Goal: Task Accomplishment & Management: Manage account settings

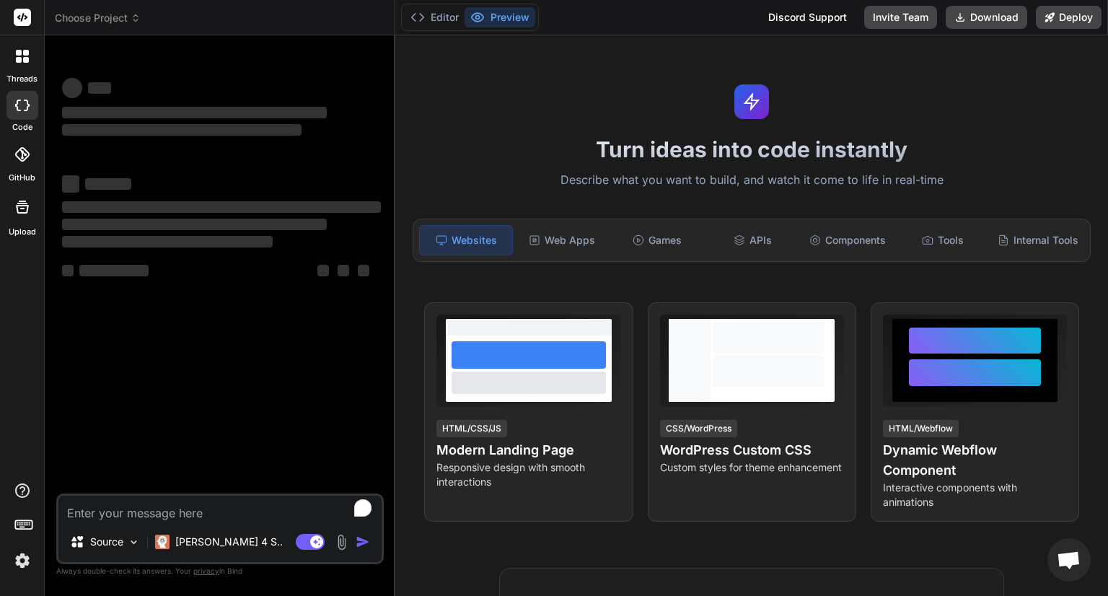
click at [105, 19] on span "Choose Project" at bounding box center [98, 18] width 86 height 14
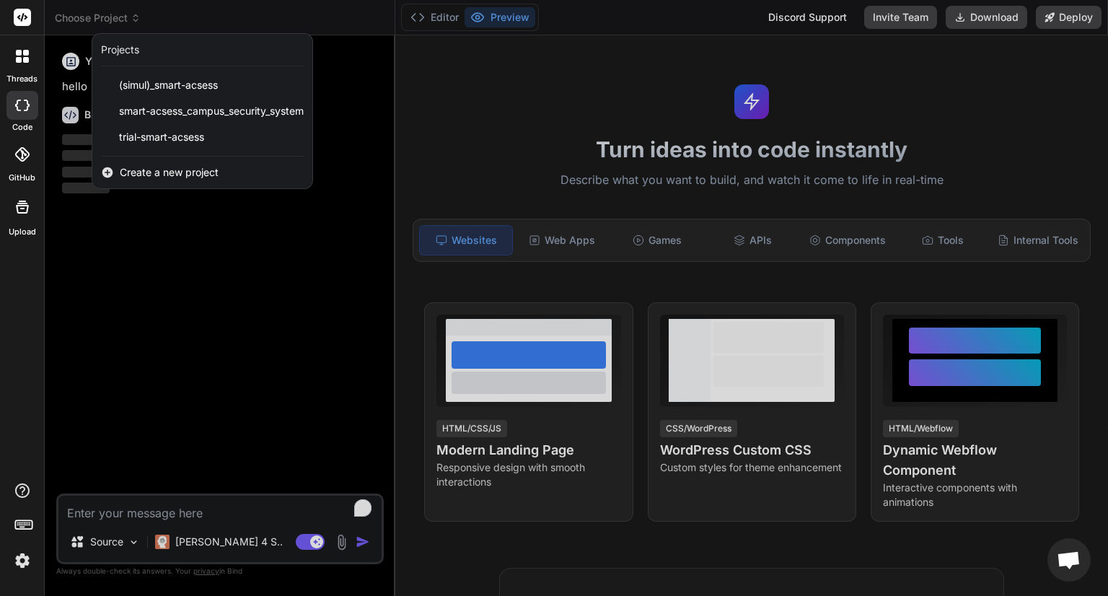
click at [191, 9] on div at bounding box center [554, 298] width 1108 height 596
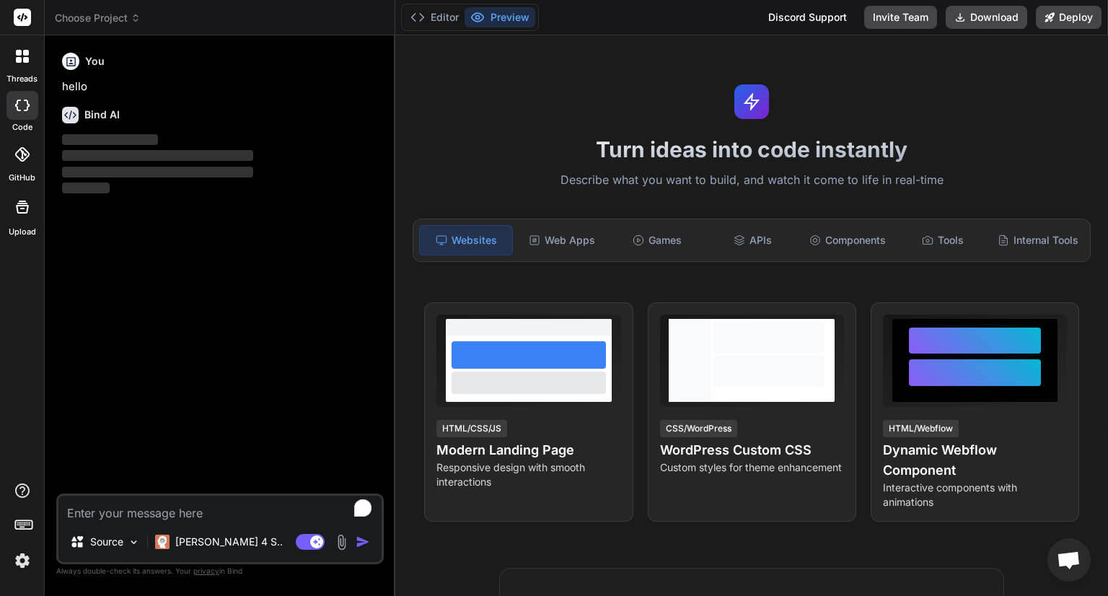
click at [25, 561] on img at bounding box center [22, 560] width 25 height 25
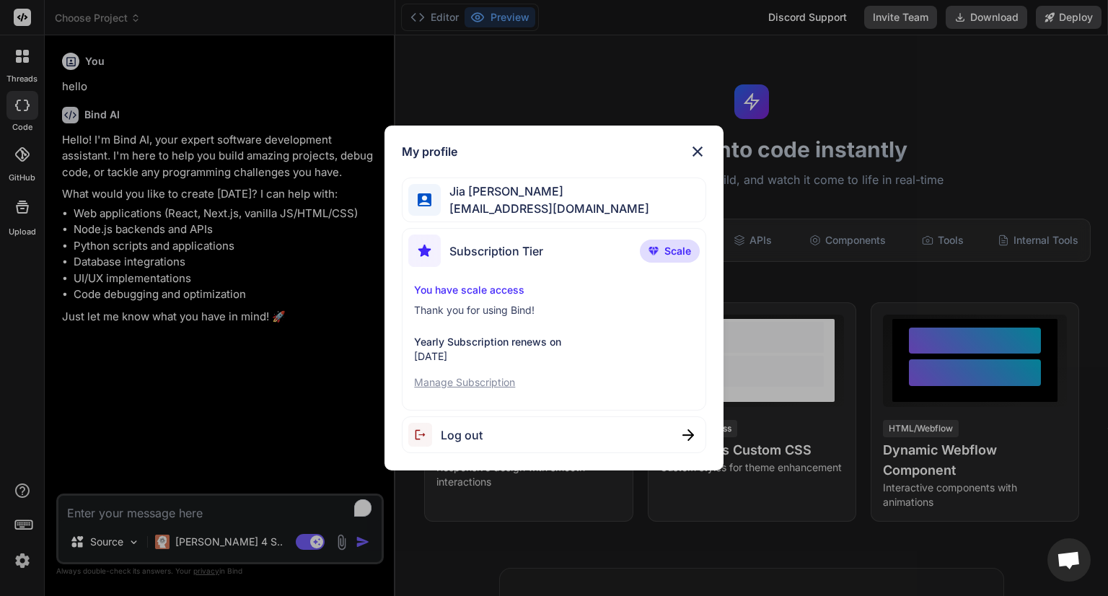
click at [491, 388] on p "Manage Subscription" at bounding box center [553, 382] width 279 height 14
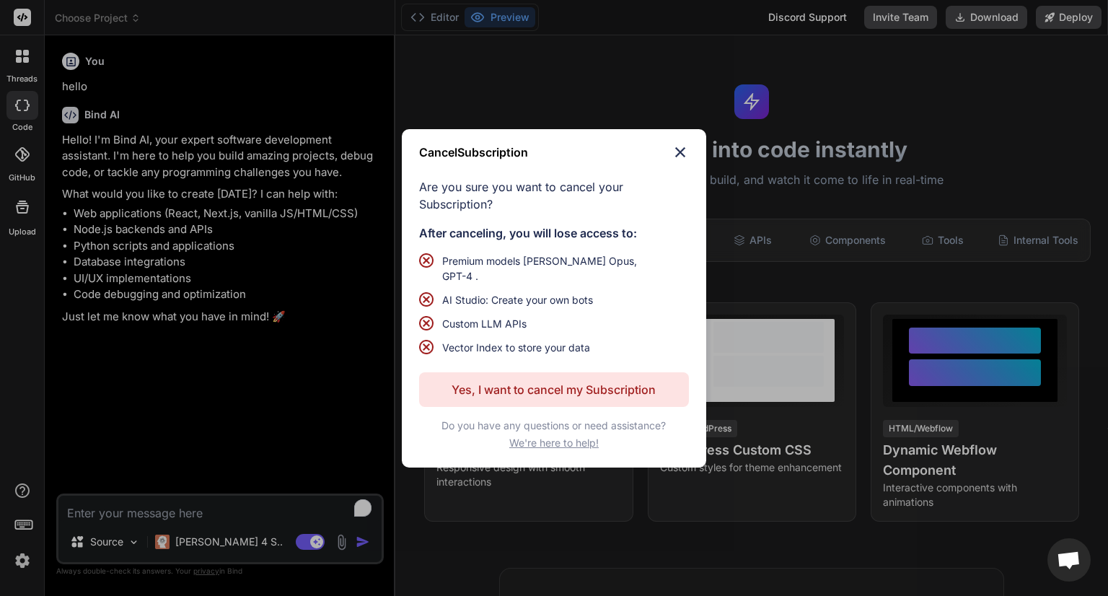
click at [491, 388] on p "Yes, I want to cancel my Subscription" at bounding box center [554, 389] width 204 height 17
click at [543, 381] on p "Yes, I want to cancel my Subscription" at bounding box center [554, 389] width 204 height 17
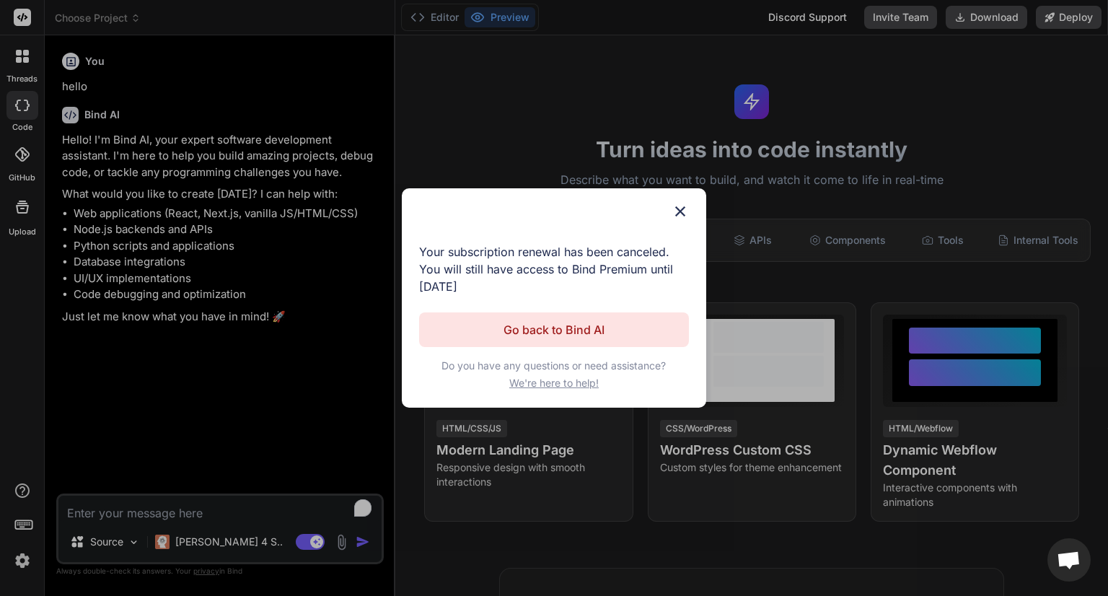
click at [673, 216] on img at bounding box center [680, 211] width 17 height 17
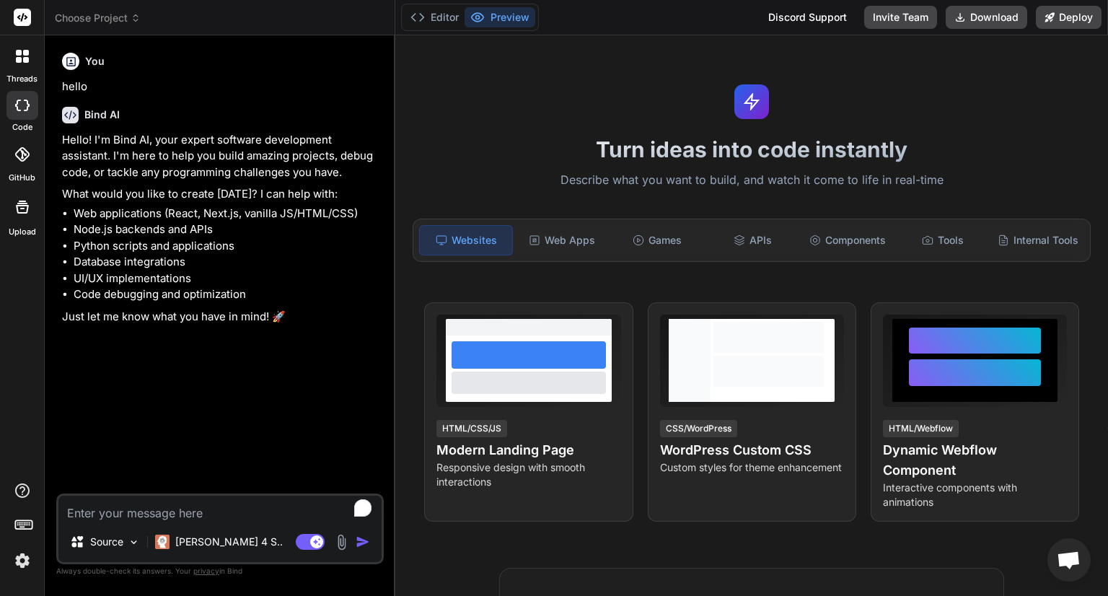
click at [86, 14] on span "Choose Project" at bounding box center [98, 18] width 86 height 14
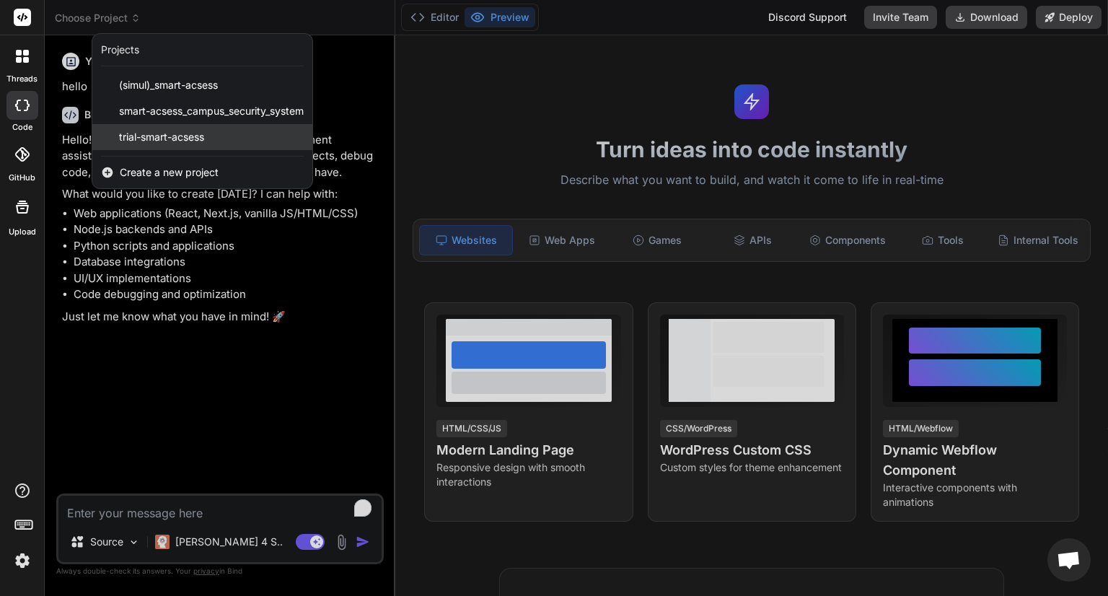
click at [244, 147] on div "trial-smart-acsess" at bounding box center [202, 137] width 220 height 26
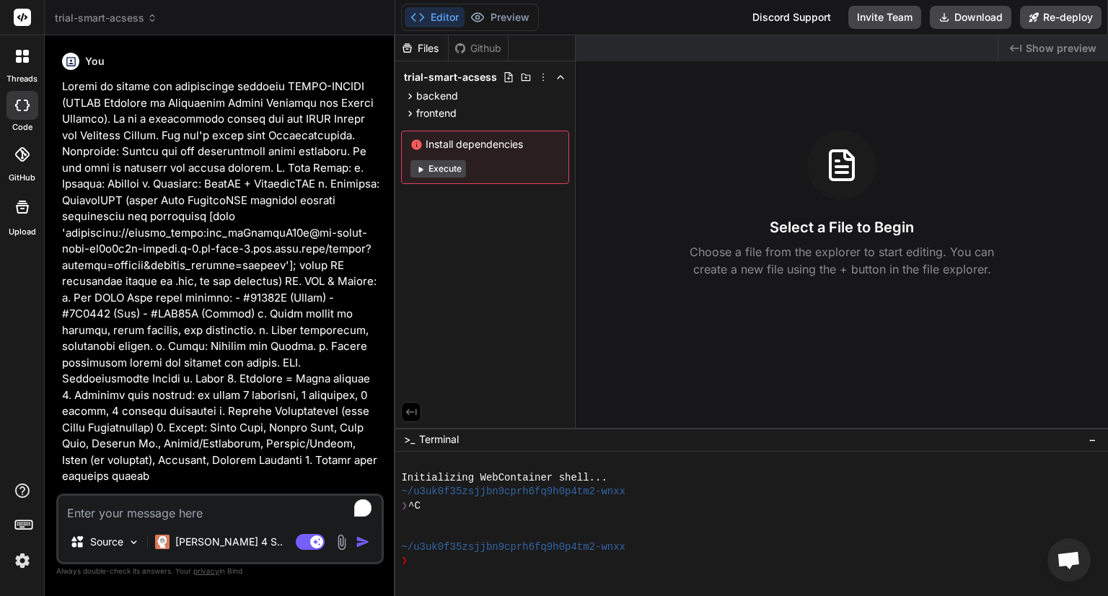
type textarea "x"
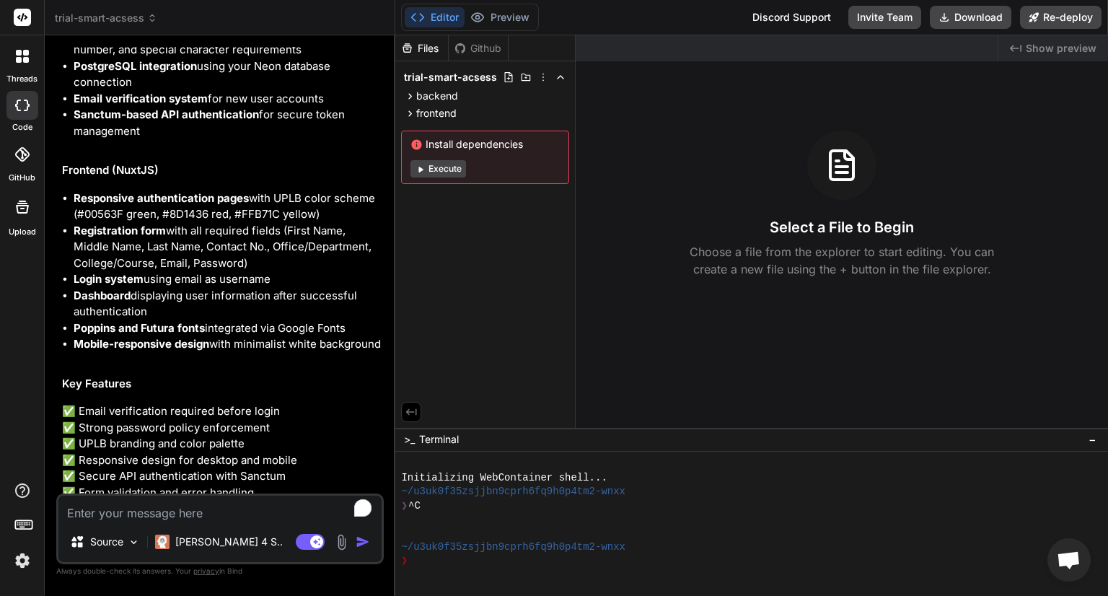
scroll to position [2246, 0]
